Goal: Task Accomplishment & Management: Manage account settings

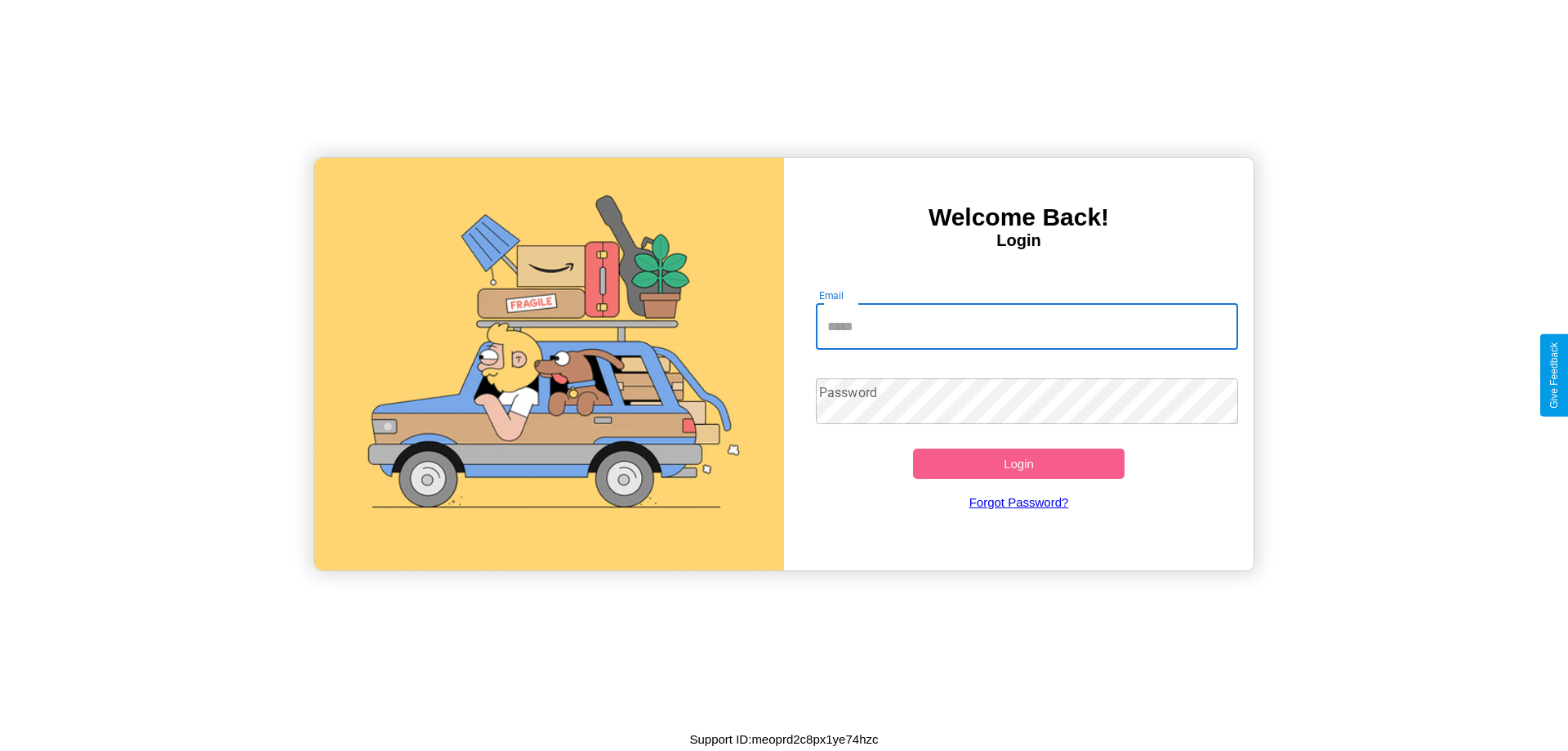
click at [1027, 326] on input "Email" at bounding box center [1027, 326] width 423 height 45
type input "**********"
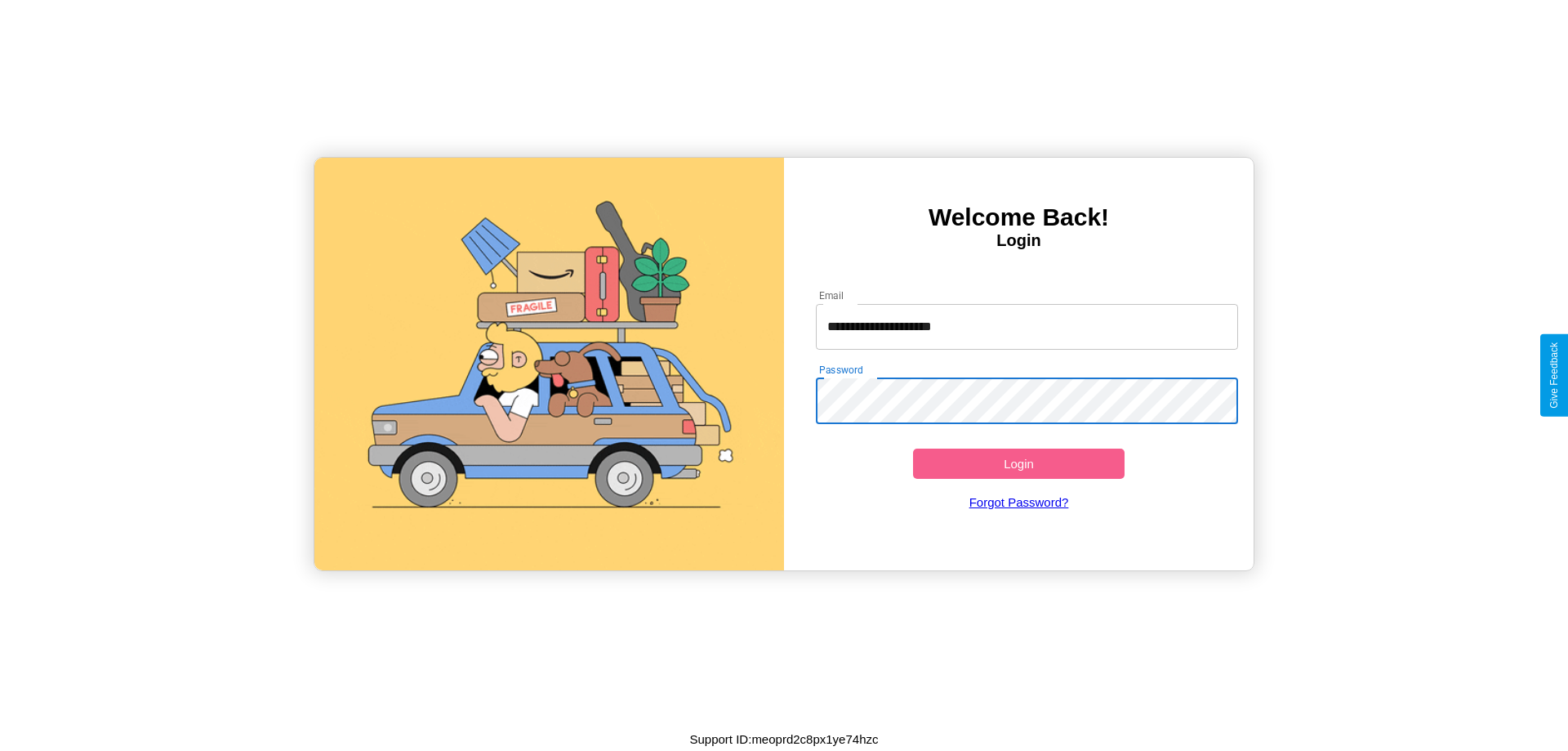
click at [1018, 463] on button "Login" at bounding box center [1018, 463] width 211 height 31
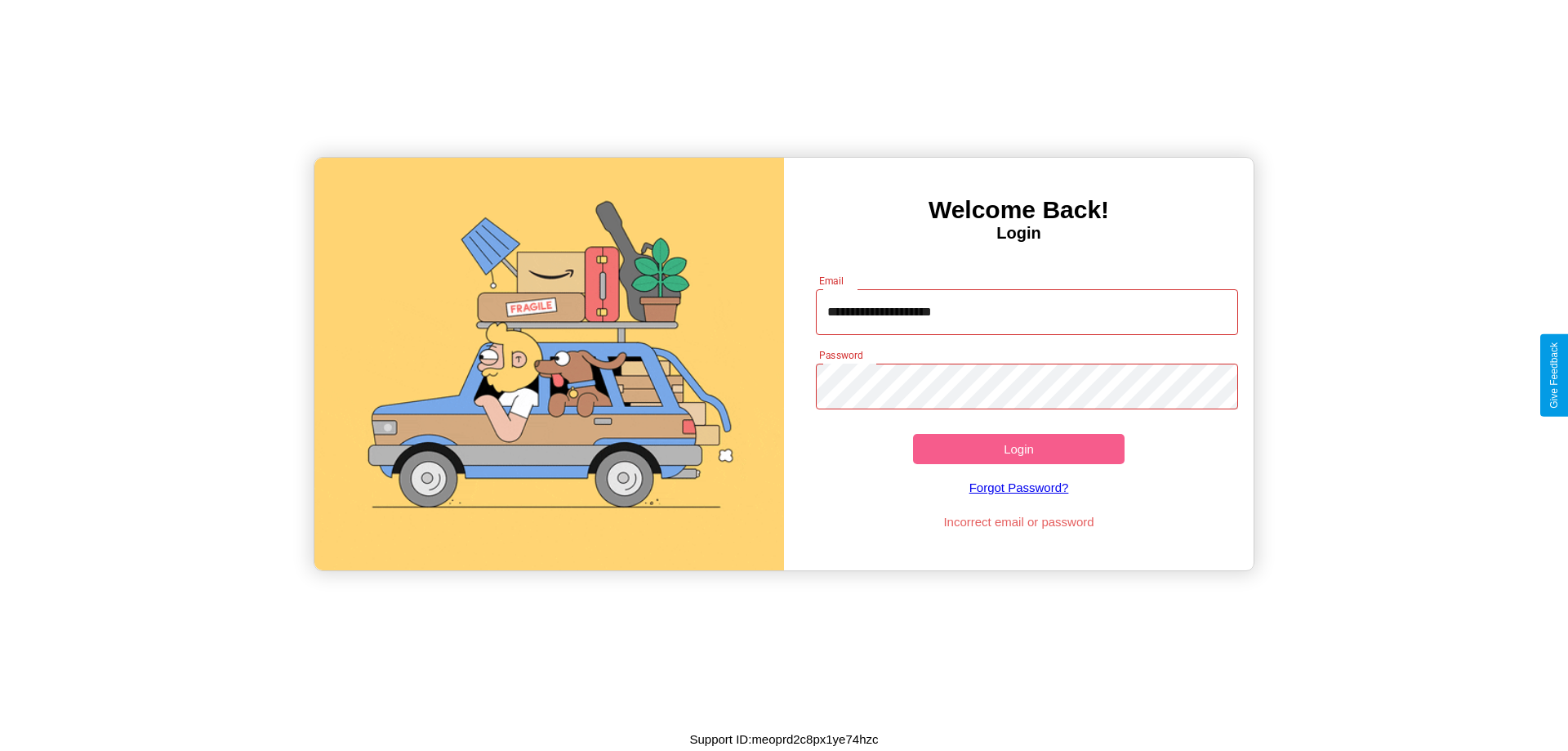
click at [1018, 448] on button "Login" at bounding box center [1018, 448] width 211 height 31
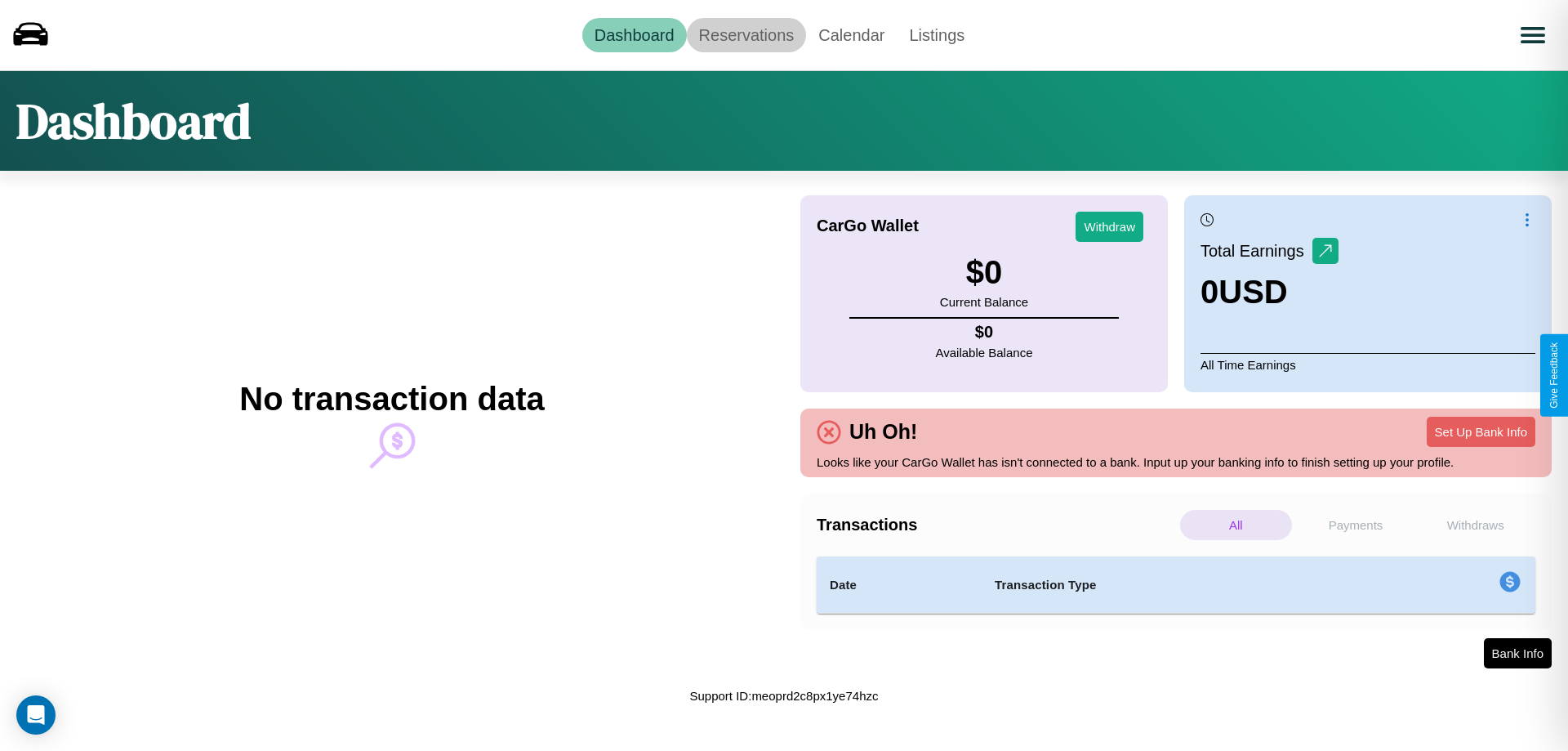
click at [745, 34] on link "Reservations" at bounding box center [747, 34] width 120 height 34
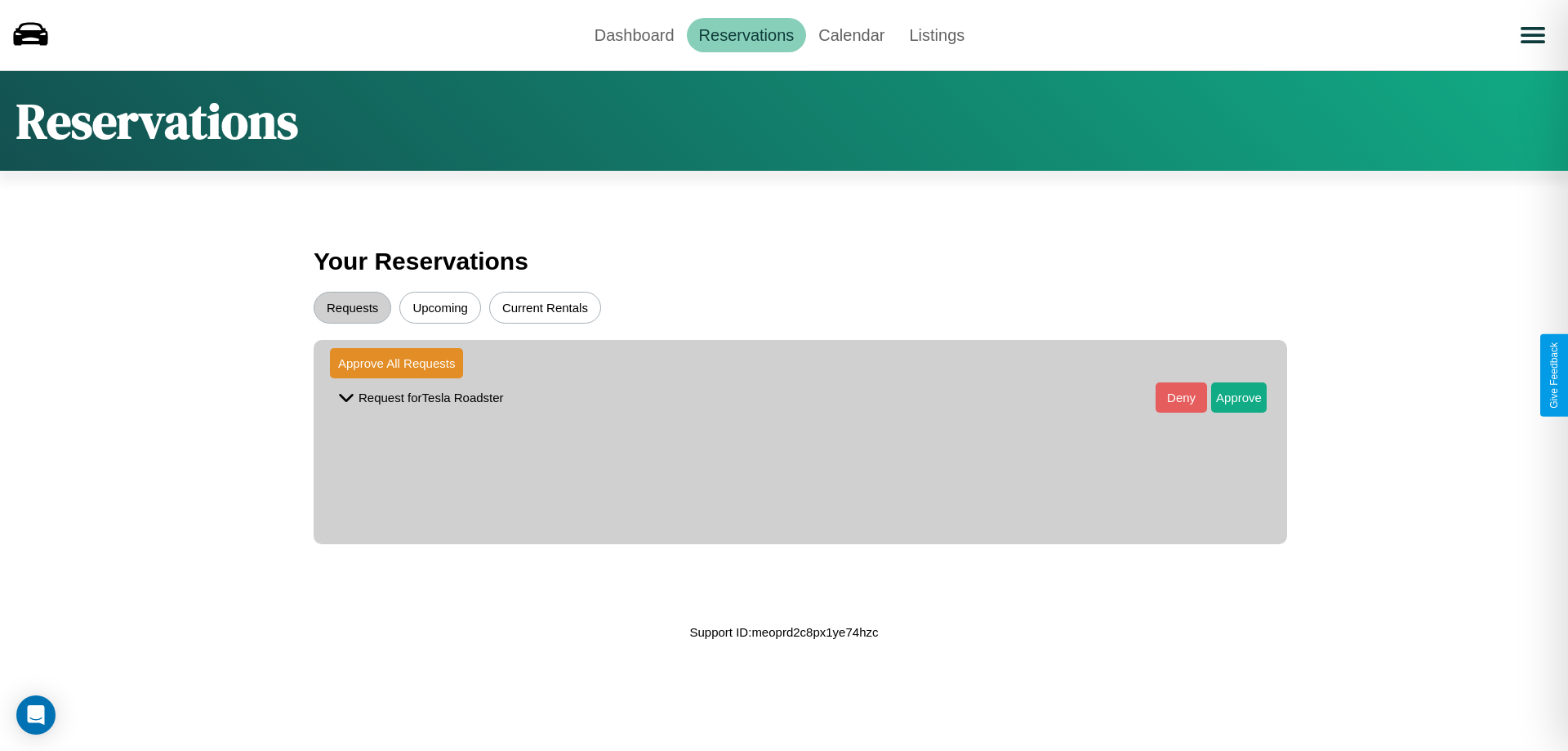
click at [352, 307] on button "Requests" at bounding box center [353, 307] width 78 height 31
click at [1226, 397] on button "Approve" at bounding box center [1238, 397] width 56 height 31
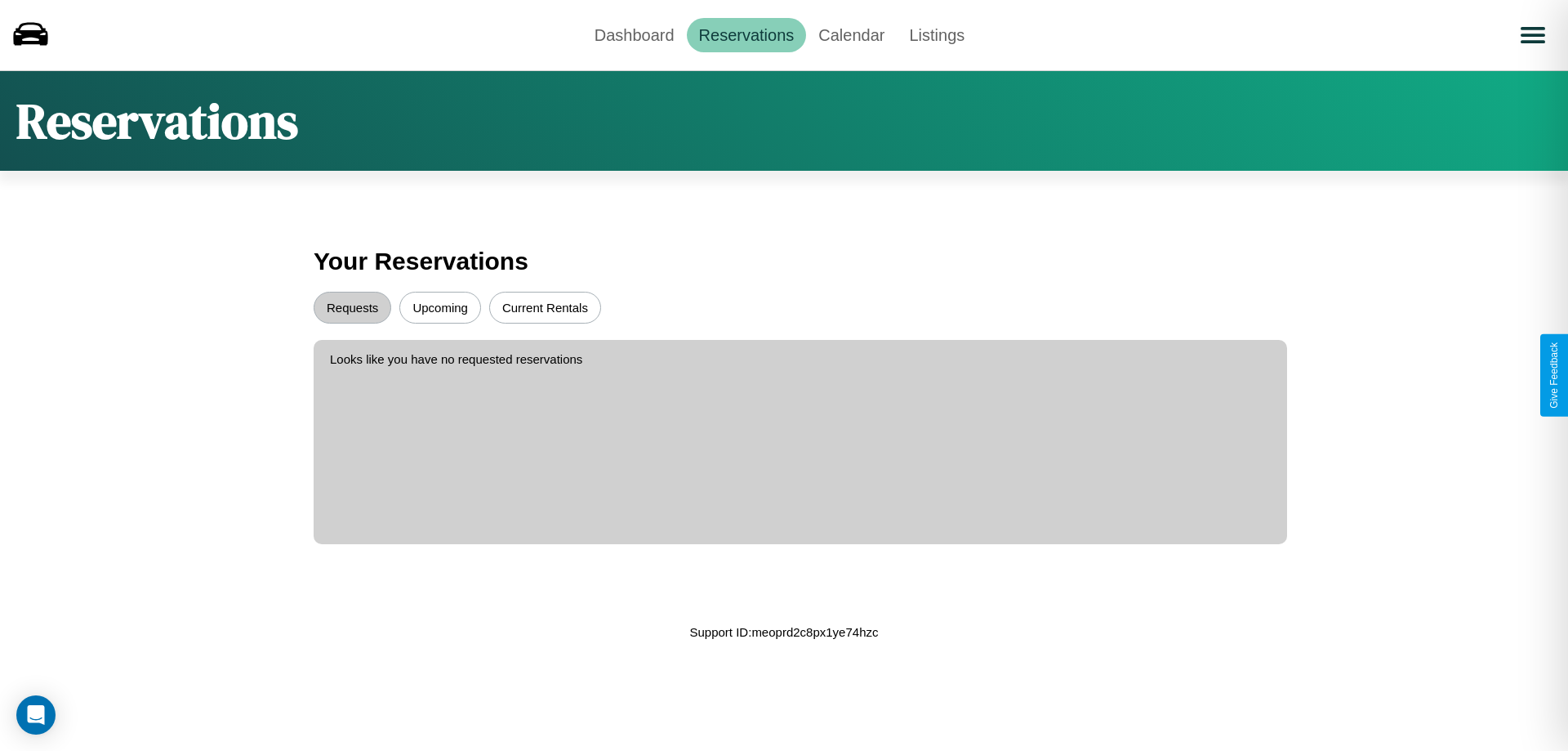
click at [440, 307] on button "Upcoming" at bounding box center [440, 307] width 81 height 31
click at [851, 34] on link "Calendar" at bounding box center [852, 34] width 91 height 34
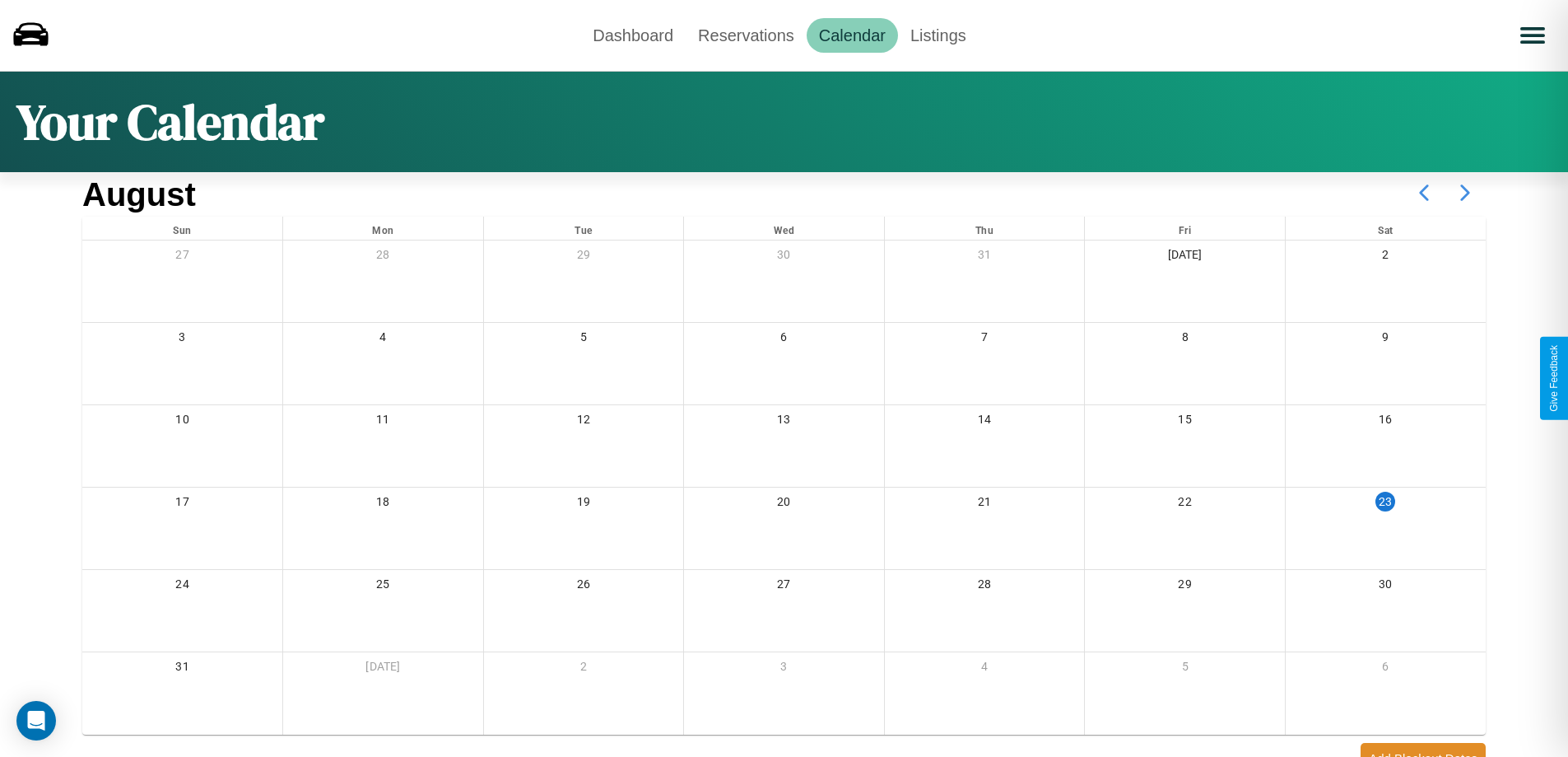
click at [1465, 192] on icon at bounding box center [1465, 192] width 41 height 41
